Goal: Transaction & Acquisition: Purchase product/service

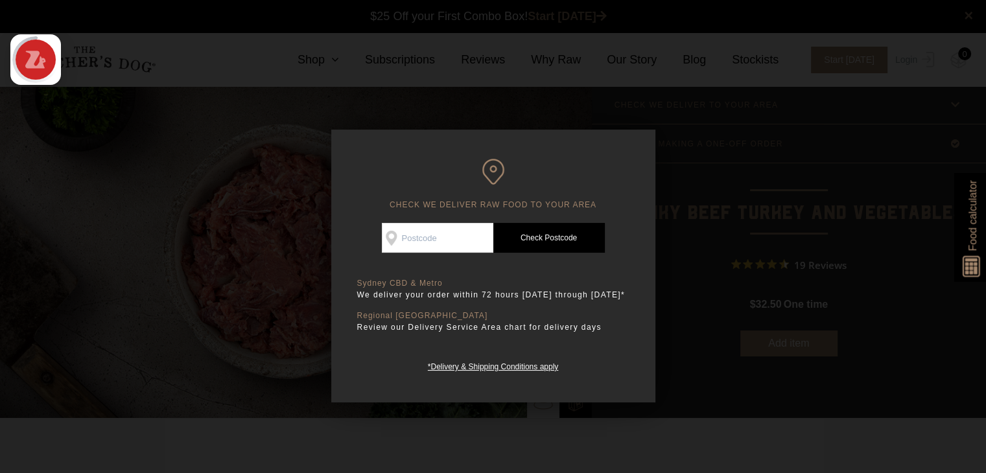
click at [475, 237] on input "Check Availability At" at bounding box center [438, 238] width 112 height 30
type input "2103"
click at [522, 237] on link "Check Postcode" at bounding box center [549, 238] width 112 height 30
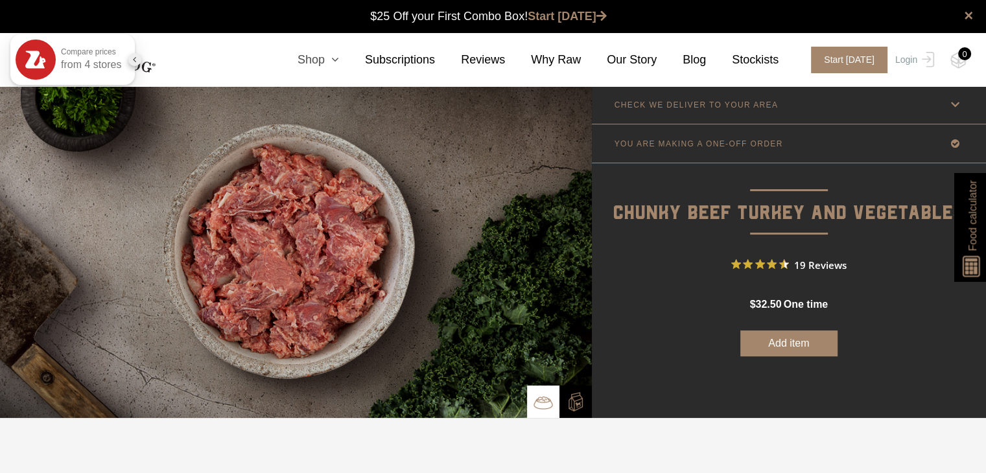
click at [339, 62] on icon at bounding box center [332, 60] width 14 height 12
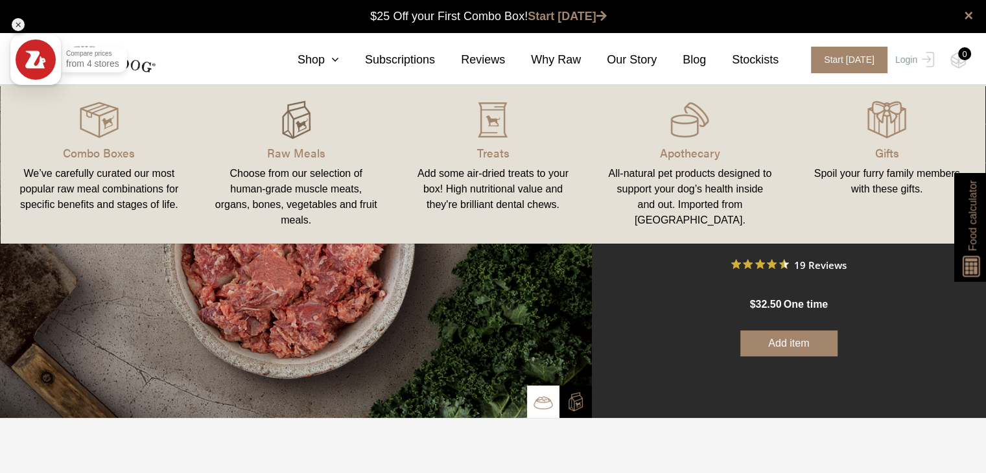
click at [288, 123] on img at bounding box center [296, 120] width 39 height 39
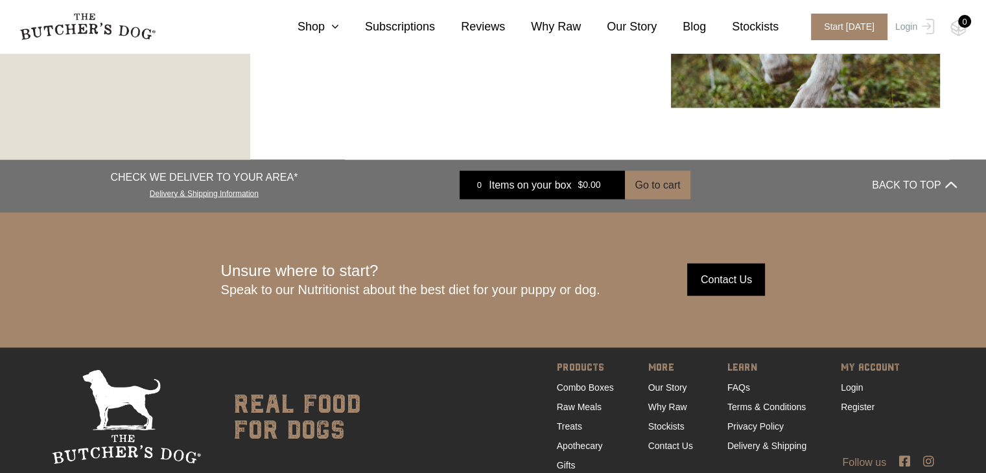
scroll to position [2446, 0]
